Goal: Task Accomplishment & Management: Manage account settings

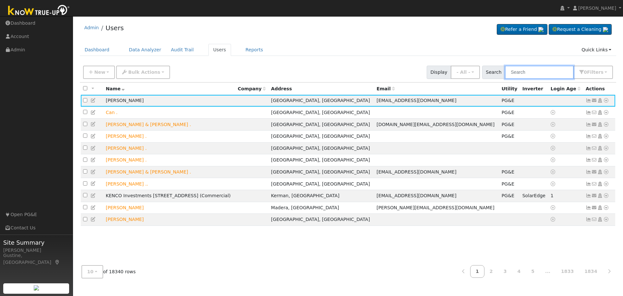
click at [551, 70] on input "text" at bounding box center [539, 72] width 69 height 13
type input "[PERSON_NAME]"
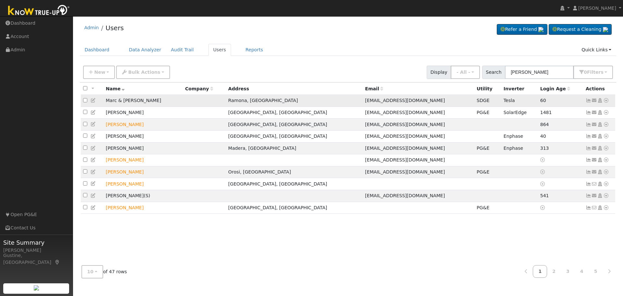
click at [586, 101] on td "Send Email... Copy a Link Reset Password Open Access Data Analyzer Reports Scen…" at bounding box center [600, 101] width 32 height 12
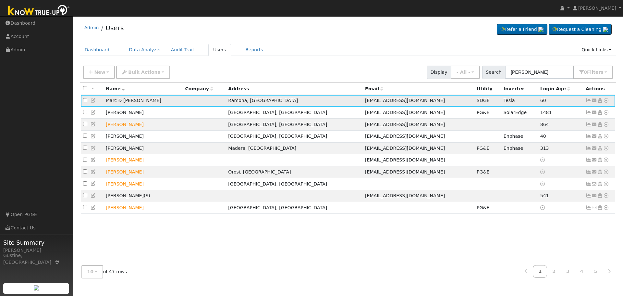
click at [586, 101] on icon at bounding box center [589, 100] width 6 height 5
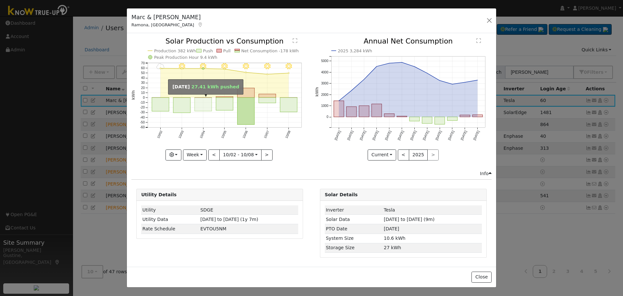
click at [201, 99] on rect "onclick=""" at bounding box center [203, 105] width 17 height 14
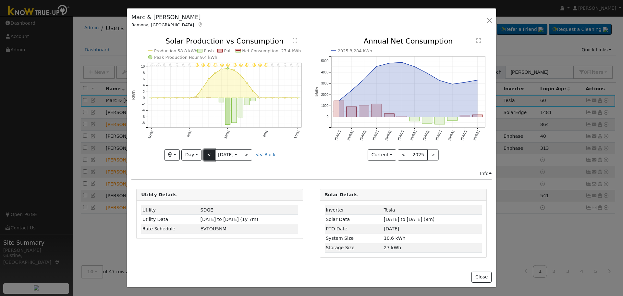
click at [212, 155] on button "<" at bounding box center [209, 154] width 11 height 11
click at [212, 151] on button "<" at bounding box center [209, 154] width 11 height 11
click at [209, 154] on button "<" at bounding box center [209, 154] width 11 height 11
type input "[DATE]"
click at [486, 18] on button "button" at bounding box center [489, 20] width 9 height 9
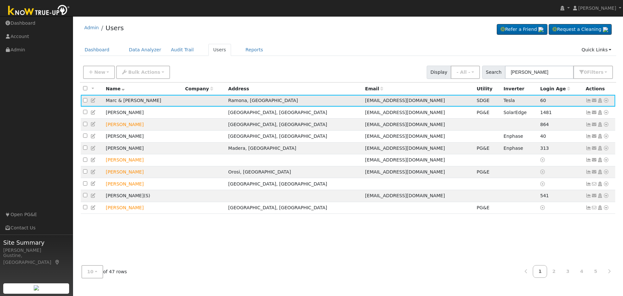
click at [590, 101] on icon at bounding box center [589, 100] width 6 height 5
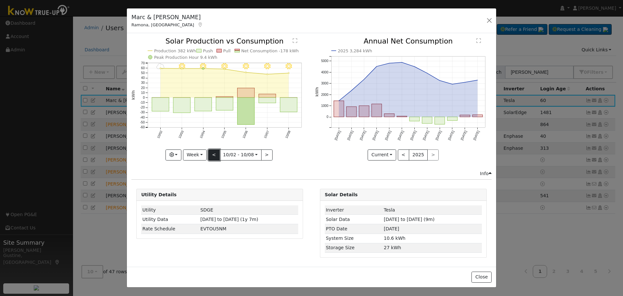
click at [210, 153] on button "<" at bounding box center [213, 154] width 11 height 11
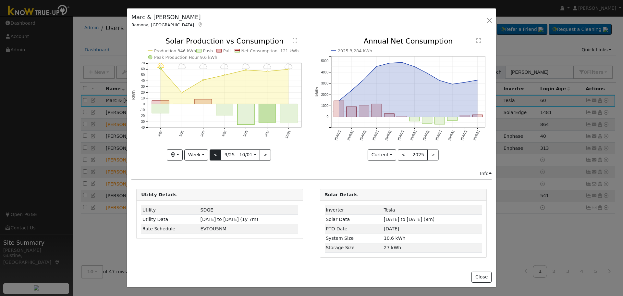
click at [210, 153] on div "10/01 - Cloudy 9/30 - Cloudy 9/29 - Cloudy 9/28 - Cloudy 9/27 - Cloudy 9/26 - C…" at bounding box center [219, 99] width 177 height 122
click at [210, 153] on icon "10/01 - Cloudy 9/30 - Cloudy 9/29 - Cloudy 9/28 - Cloudy 9/27 - Cloudy 9/26 - C…" at bounding box center [219, 99] width 177 height 122
click at [214, 154] on button "<" at bounding box center [215, 154] width 11 height 11
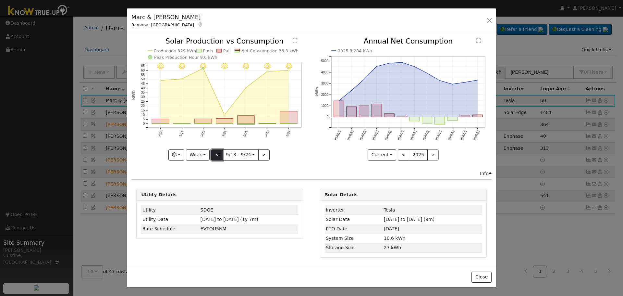
click at [214, 154] on button "<" at bounding box center [216, 154] width 11 height 11
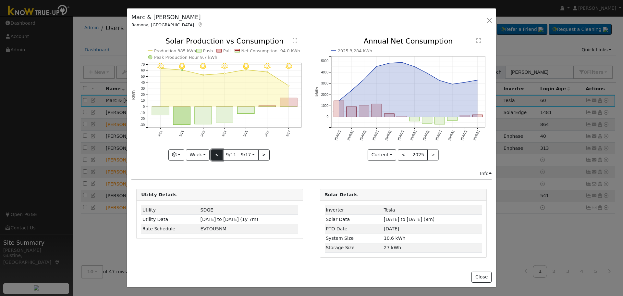
click at [214, 154] on button "<" at bounding box center [216, 154] width 11 height 11
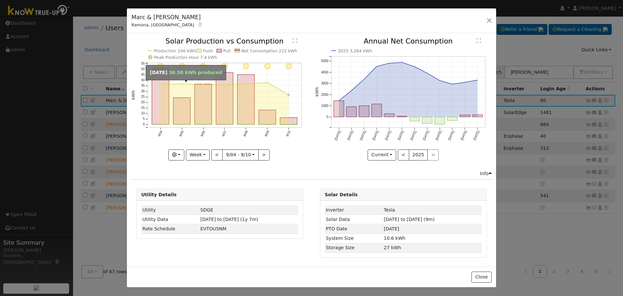
click at [182, 84] on circle "onclick=""" at bounding box center [181, 83] width 1 height 1
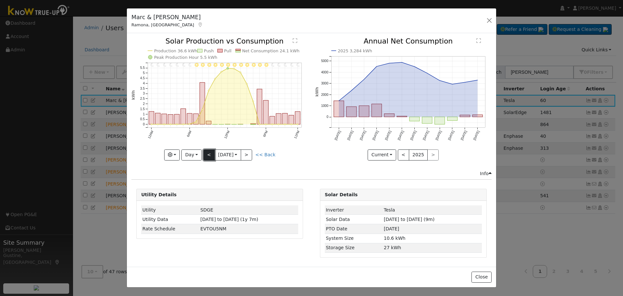
click at [215, 152] on button "<" at bounding box center [209, 154] width 11 height 11
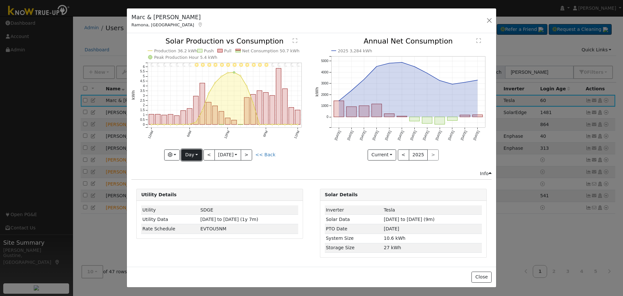
click at [201, 158] on button "Day" at bounding box center [191, 154] width 20 height 11
click at [207, 155] on button "<" at bounding box center [209, 154] width 11 height 11
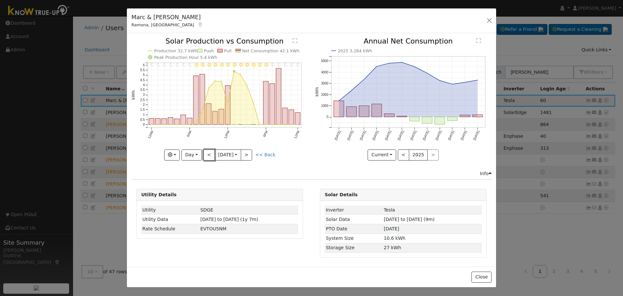
click at [207, 155] on button "<" at bounding box center [209, 154] width 11 height 11
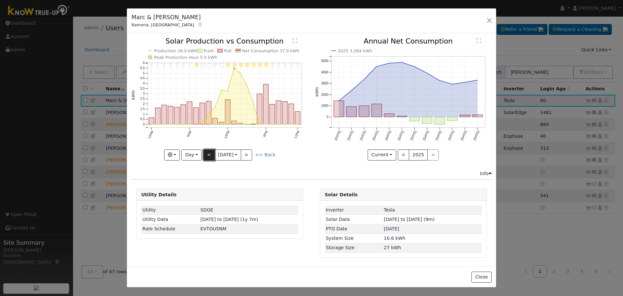
click at [207, 155] on button "<" at bounding box center [209, 154] width 11 height 11
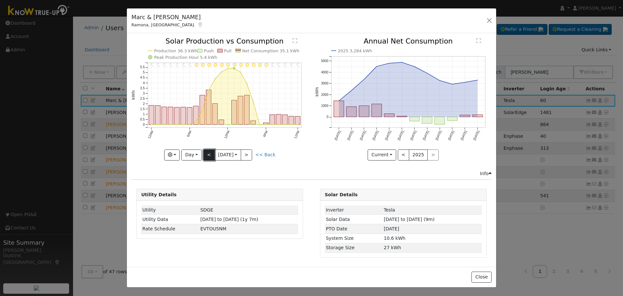
click at [207, 155] on button "<" at bounding box center [209, 154] width 11 height 11
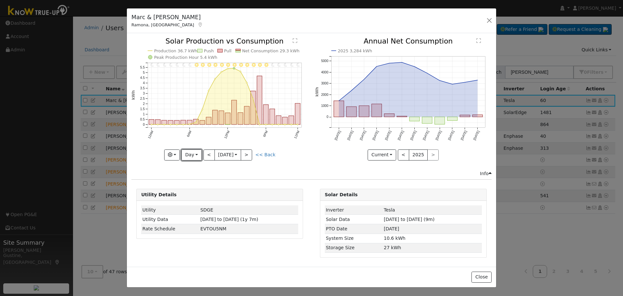
click at [191, 155] on button "Day" at bounding box center [191, 154] width 20 height 11
click at [203, 197] on link "Year" at bounding box center [204, 195] width 45 height 9
type input "[DATE]"
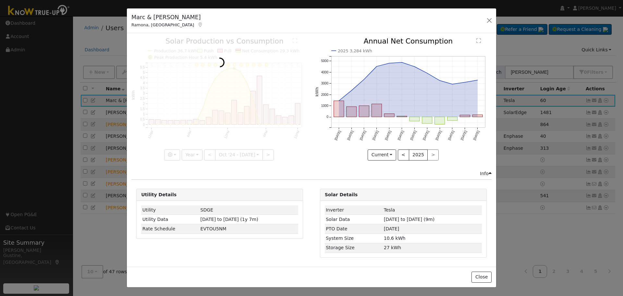
click at [211, 153] on div at bounding box center [219, 99] width 177 height 122
click at [262, 154] on div at bounding box center [219, 99] width 177 height 122
click at [493, 19] on button "button" at bounding box center [489, 20] width 9 height 9
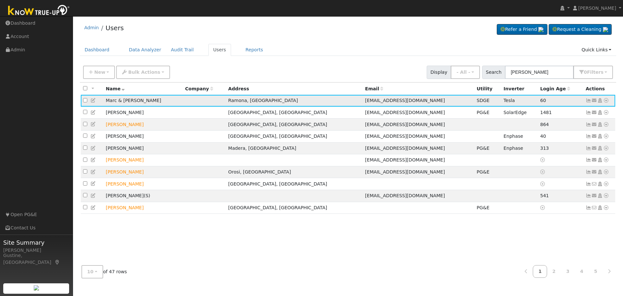
click at [588, 100] on icon at bounding box center [589, 100] width 6 height 5
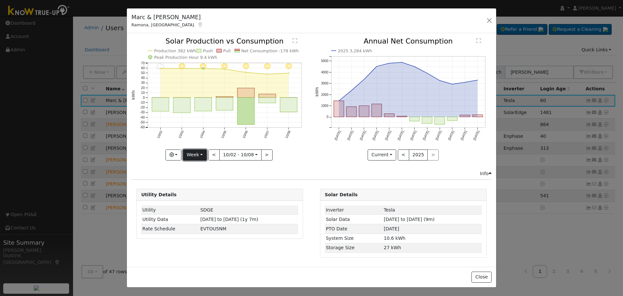
click at [203, 155] on button "Week" at bounding box center [195, 154] width 24 height 11
click at [204, 186] on link "Month" at bounding box center [205, 186] width 45 height 9
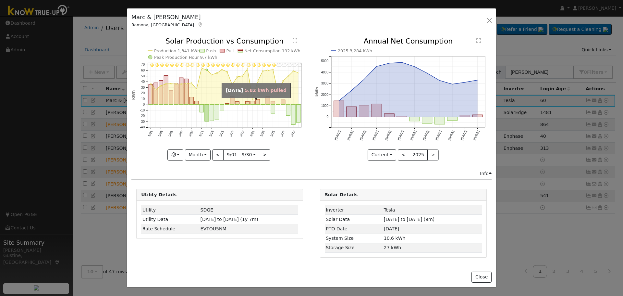
click at [253, 101] on rect "onclick=""" at bounding box center [253, 102] width 4 height 3
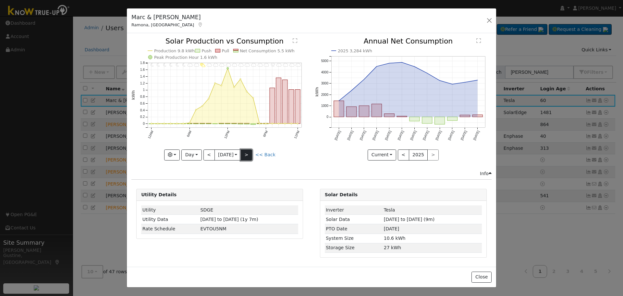
click at [248, 154] on button ">" at bounding box center [246, 154] width 11 height 11
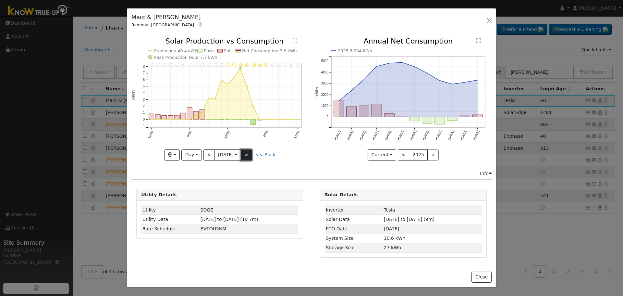
click at [252, 152] on button ">" at bounding box center [246, 154] width 11 height 11
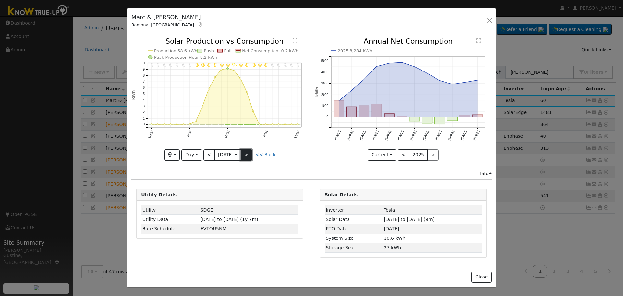
click at [247, 154] on button ">" at bounding box center [246, 154] width 11 height 11
click at [247, 156] on button ">" at bounding box center [246, 154] width 11 height 11
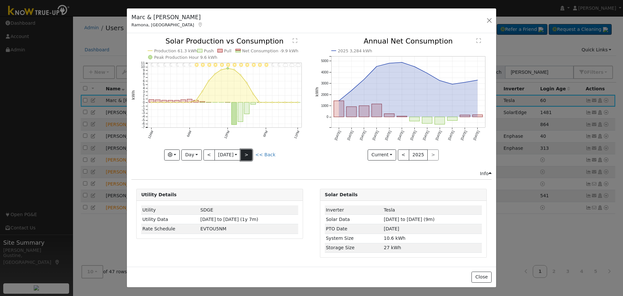
click at [247, 153] on button ">" at bounding box center [246, 154] width 11 height 11
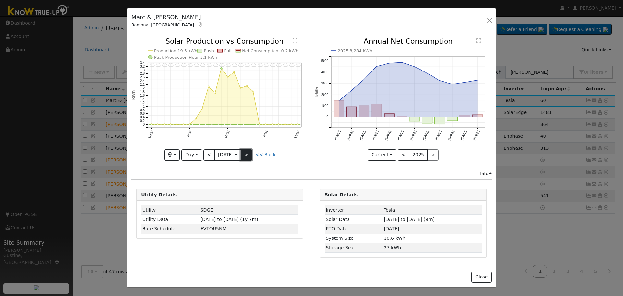
click at [247, 153] on button ">" at bounding box center [246, 154] width 11 height 11
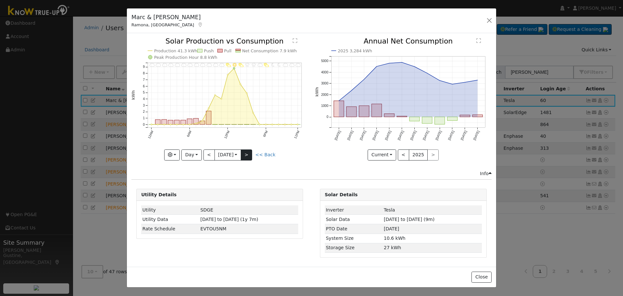
click at [247, 153] on div "11PM - MostlyCloudy 10PM - Cloudy 9PM - MostlyCloudy 8PM - MostlyClear 7PM - Mo…" at bounding box center [219, 99] width 177 height 122
click at [247, 153] on button ">" at bounding box center [246, 154] width 11 height 11
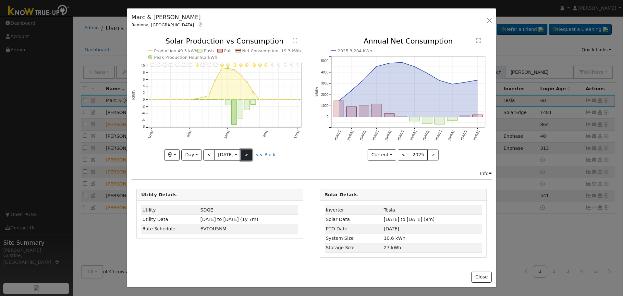
click at [247, 153] on button ">" at bounding box center [246, 154] width 11 height 11
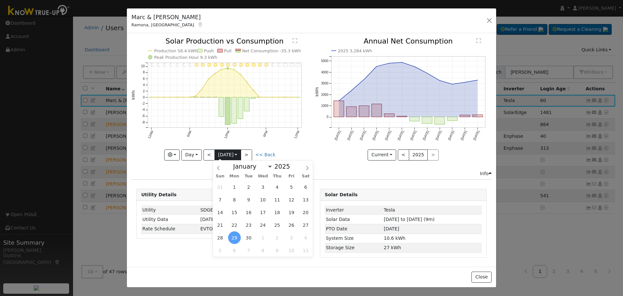
click at [241, 153] on input "[DATE]" at bounding box center [228, 155] width 26 height 10
click at [245, 152] on button ">" at bounding box center [246, 154] width 11 height 11
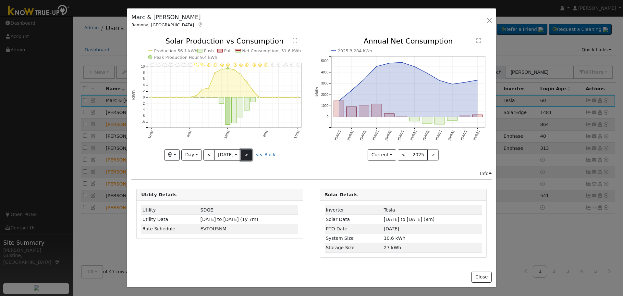
click at [245, 152] on button ">" at bounding box center [246, 154] width 11 height 11
click at [247, 153] on button ">" at bounding box center [246, 154] width 11 height 11
click at [197, 156] on button "Day" at bounding box center [191, 154] width 20 height 11
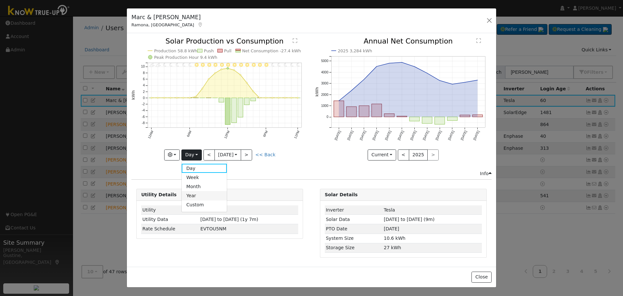
click at [220, 197] on link "Year" at bounding box center [204, 195] width 45 height 9
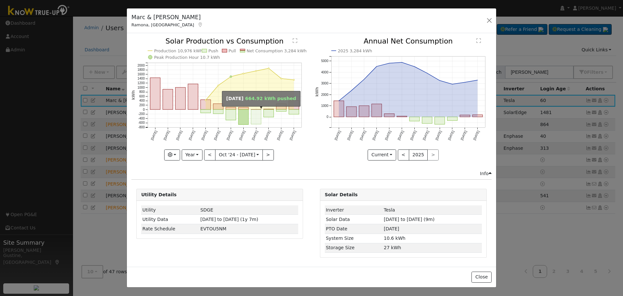
click at [261, 117] on rect "onclick=""" at bounding box center [256, 116] width 10 height 15
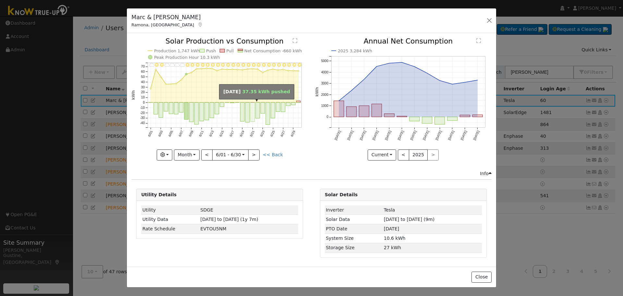
click at [251, 107] on rect "onclick=""" at bounding box center [253, 112] width 4 height 19
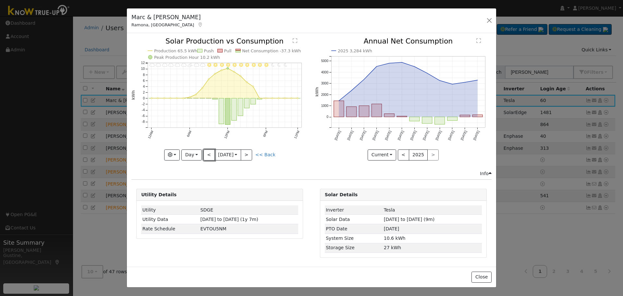
click at [210, 156] on button "<" at bounding box center [209, 154] width 11 height 11
click at [210, 154] on button "<" at bounding box center [209, 154] width 11 height 11
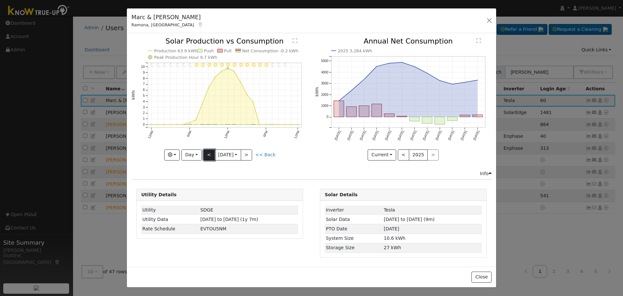
click at [204, 151] on button "<" at bounding box center [209, 154] width 11 height 11
click at [202, 153] on button "Day" at bounding box center [191, 154] width 20 height 11
click at [208, 195] on link "Year" at bounding box center [204, 195] width 45 height 9
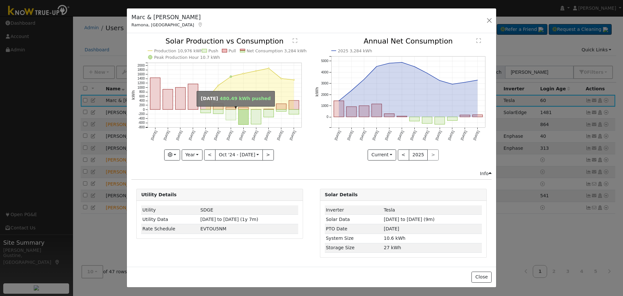
click at [232, 114] on rect "onclick=""" at bounding box center [231, 114] width 10 height 11
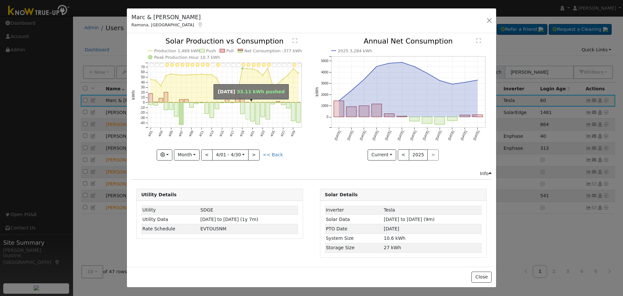
click at [248, 109] on rect "onclick=""" at bounding box center [248, 111] width 4 height 17
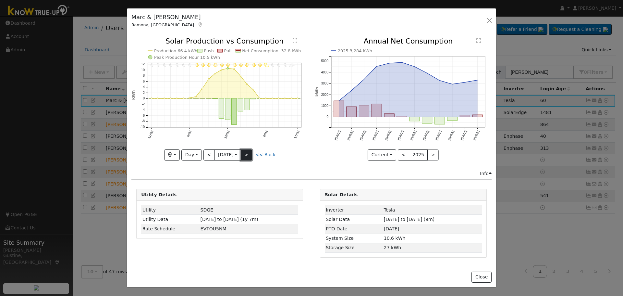
click at [247, 156] on button ">" at bounding box center [246, 154] width 11 height 11
type input "[DATE]"
click at [56, 68] on div "[PERSON_NAME] & [PERSON_NAME], [GEOGRAPHIC_DATA] Default Account Default Accoun…" at bounding box center [311, 148] width 623 height 296
click at [491, 23] on button "button" at bounding box center [489, 20] width 9 height 9
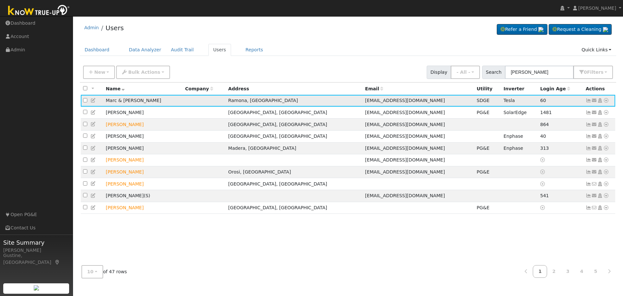
click at [588, 101] on icon at bounding box center [589, 100] width 6 height 5
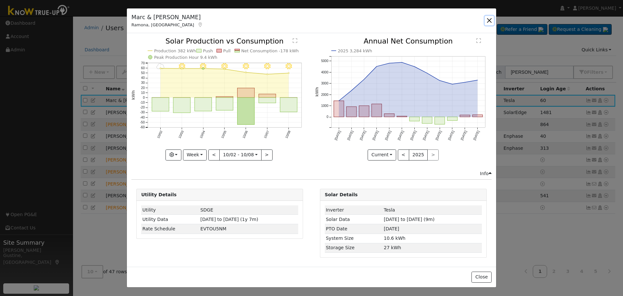
click at [490, 19] on button "button" at bounding box center [489, 20] width 9 height 9
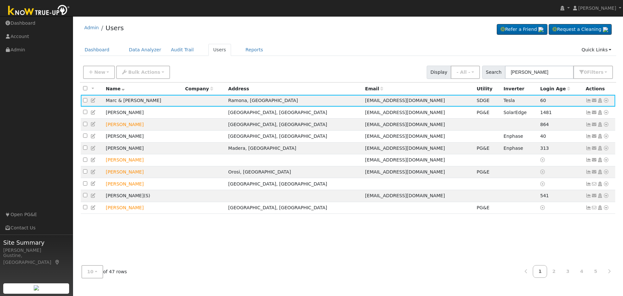
click at [37, 160] on ul "Navigation Dashboard Account Admin Links Open PG&E Contact Us" at bounding box center [36, 165] width 73 height 296
